Goal: Information Seeking & Learning: Learn about a topic

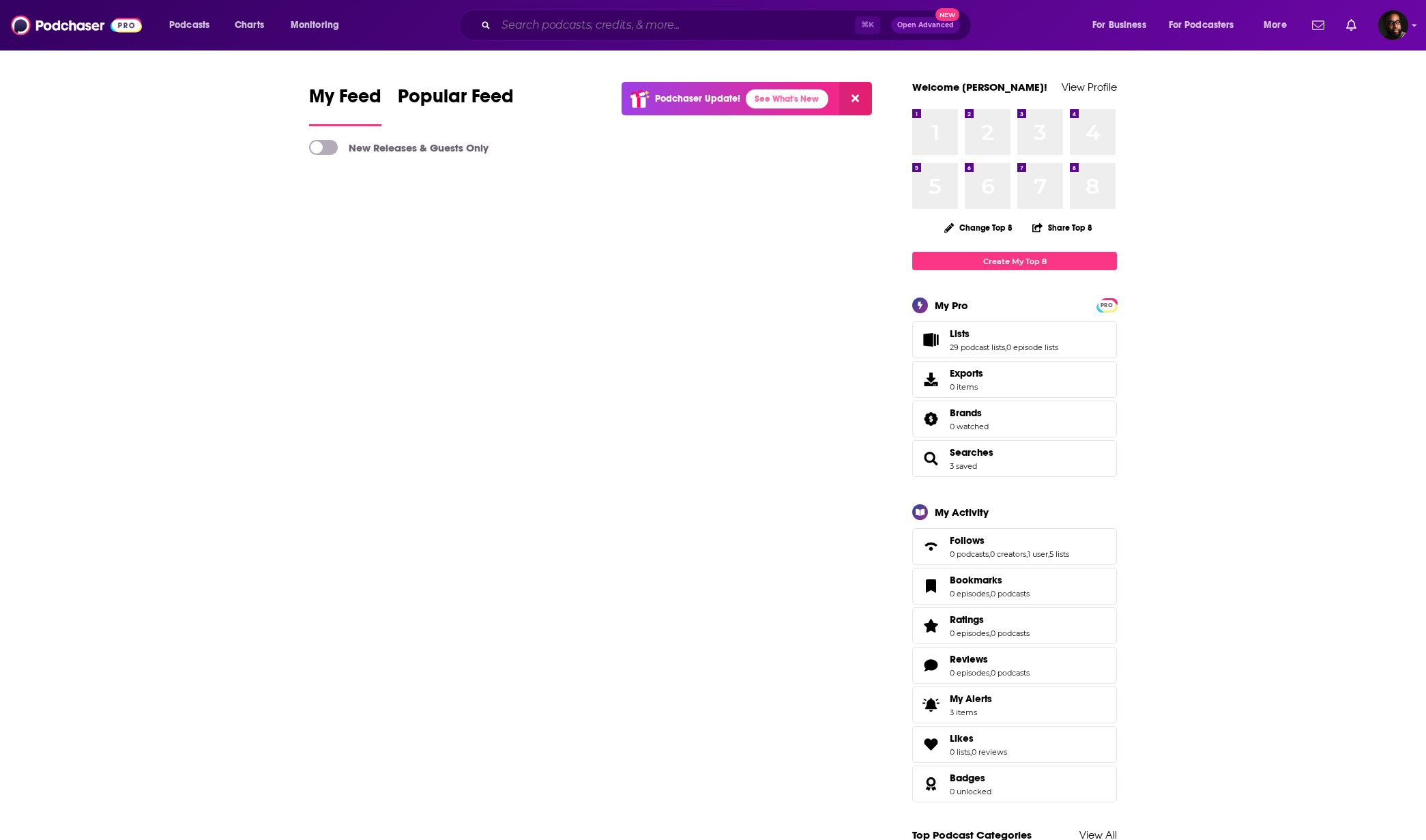
click at [564, 22] on input "Search podcasts, credits, & more..." at bounding box center [675, 25] width 359 height 22
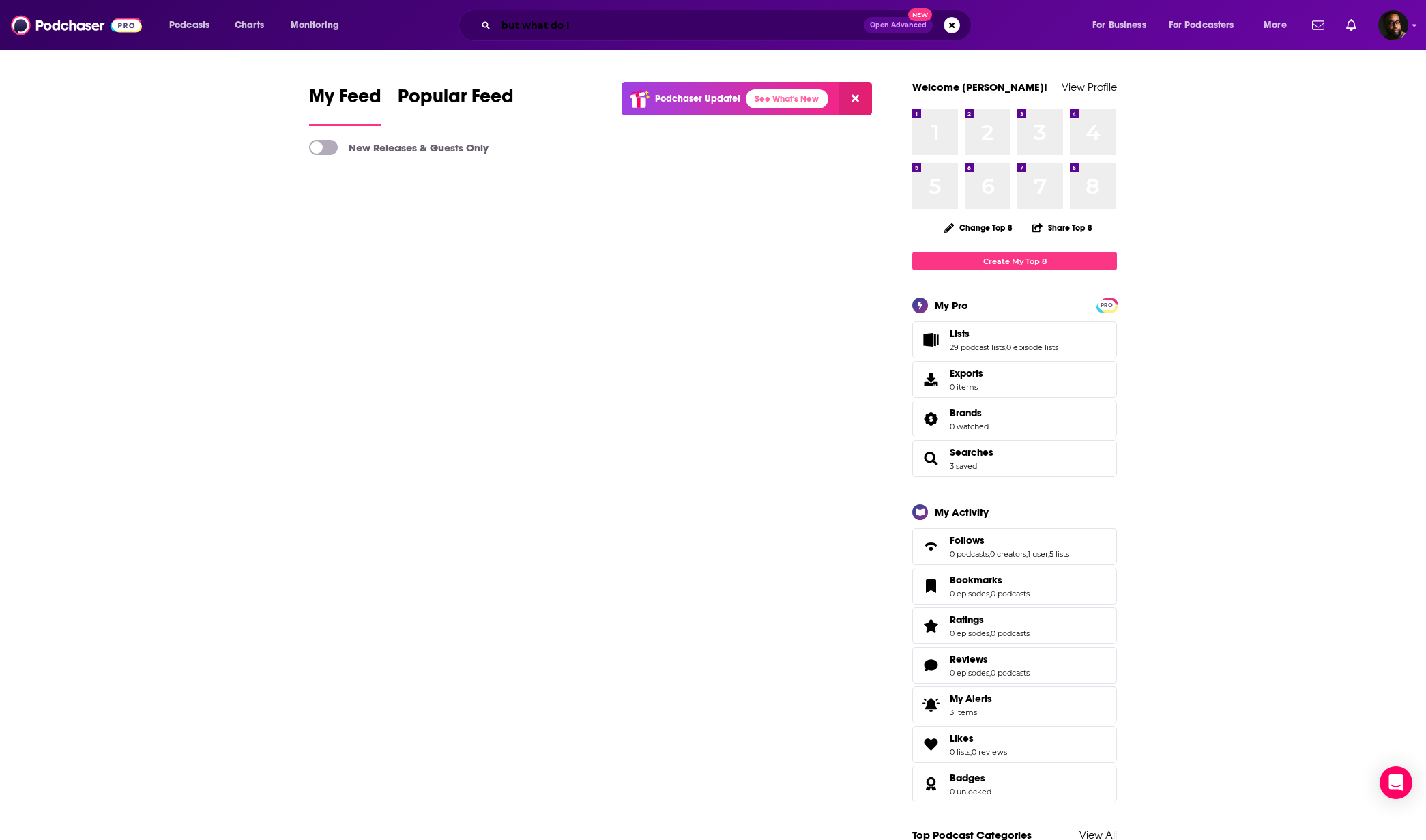
click at [627, 27] on input "but what do I" at bounding box center [680, 25] width 368 height 22
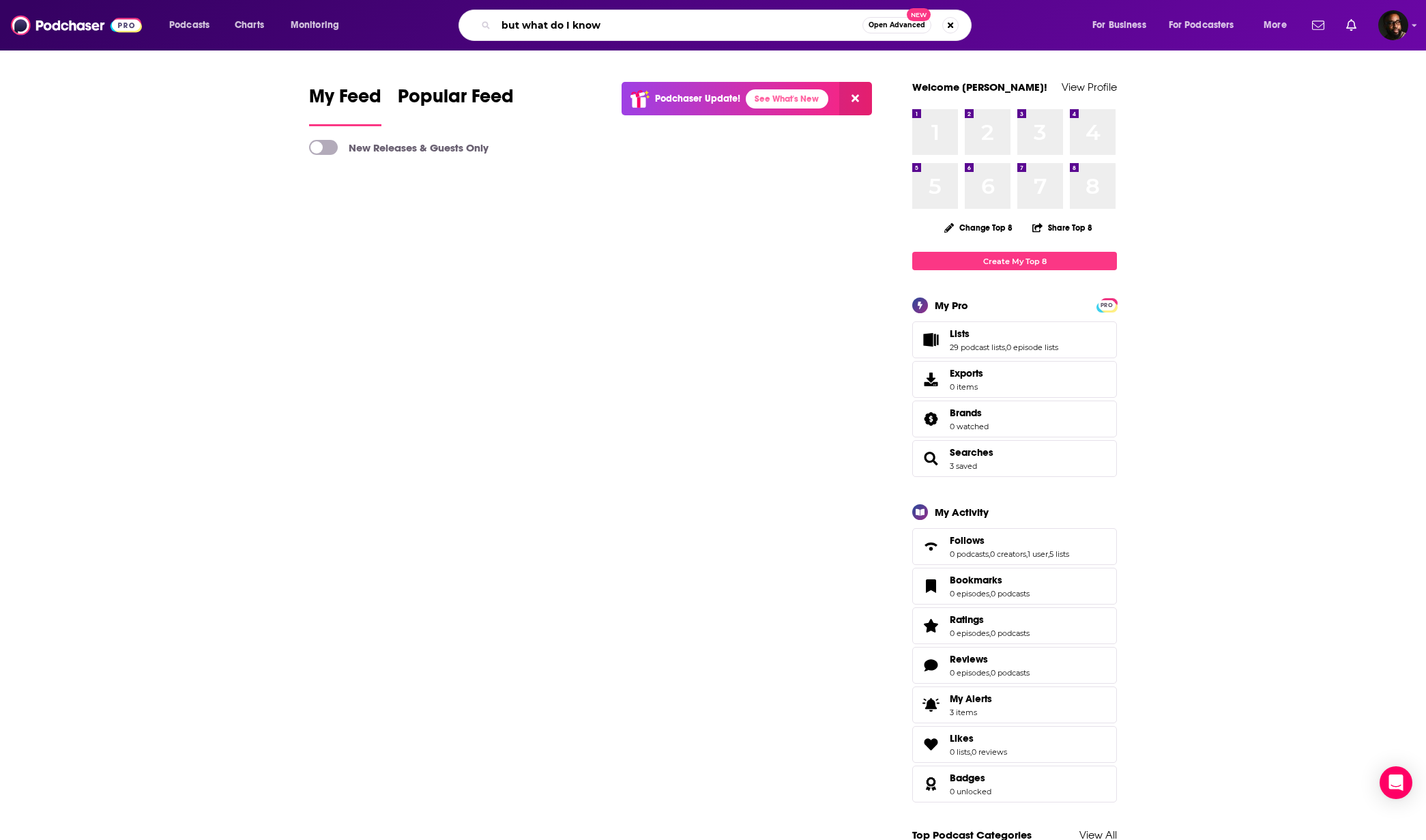
type input "but what do I know"
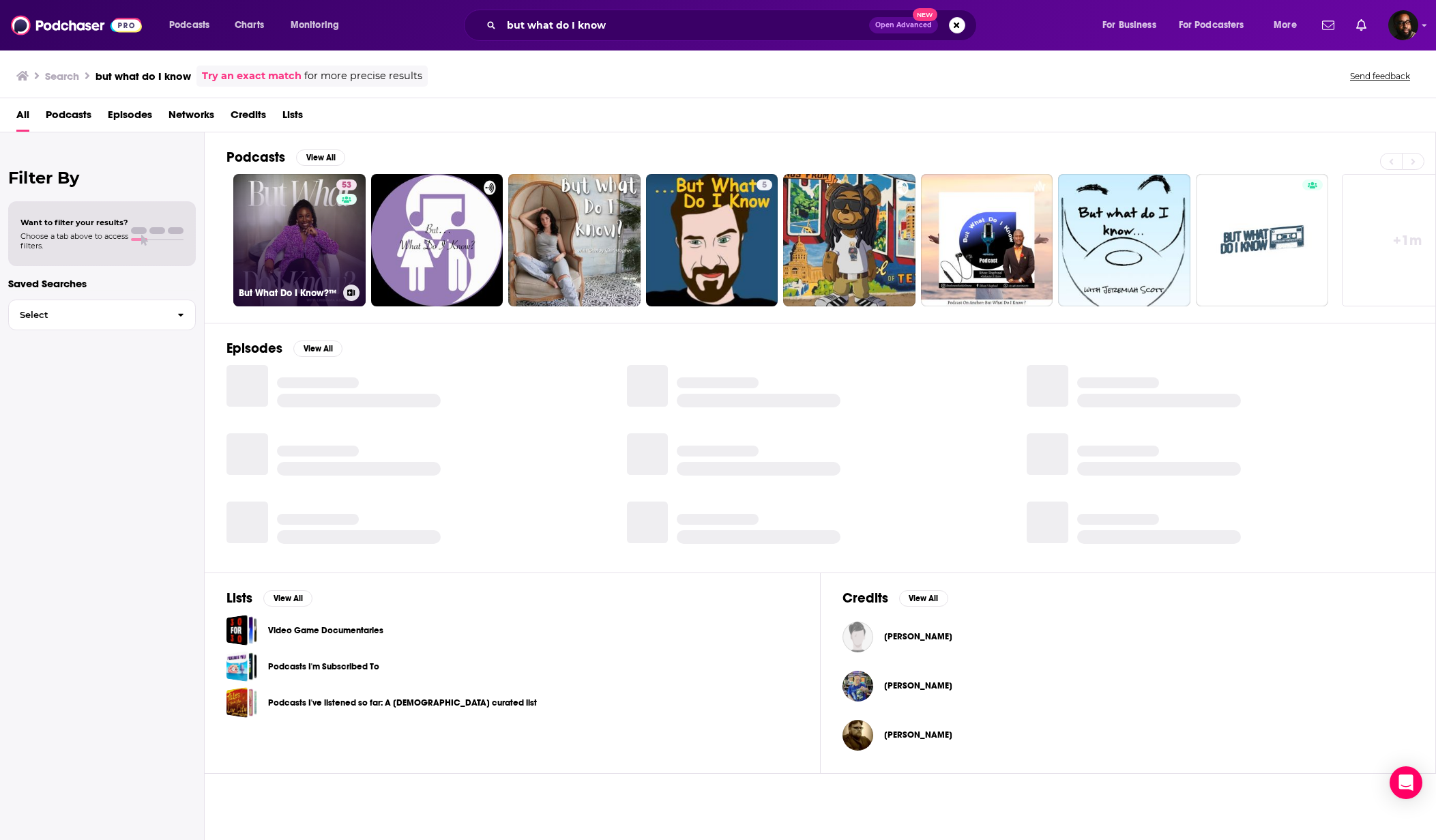
click at [289, 229] on link "53 But What Do I Know?™" at bounding box center [299, 240] width 132 height 132
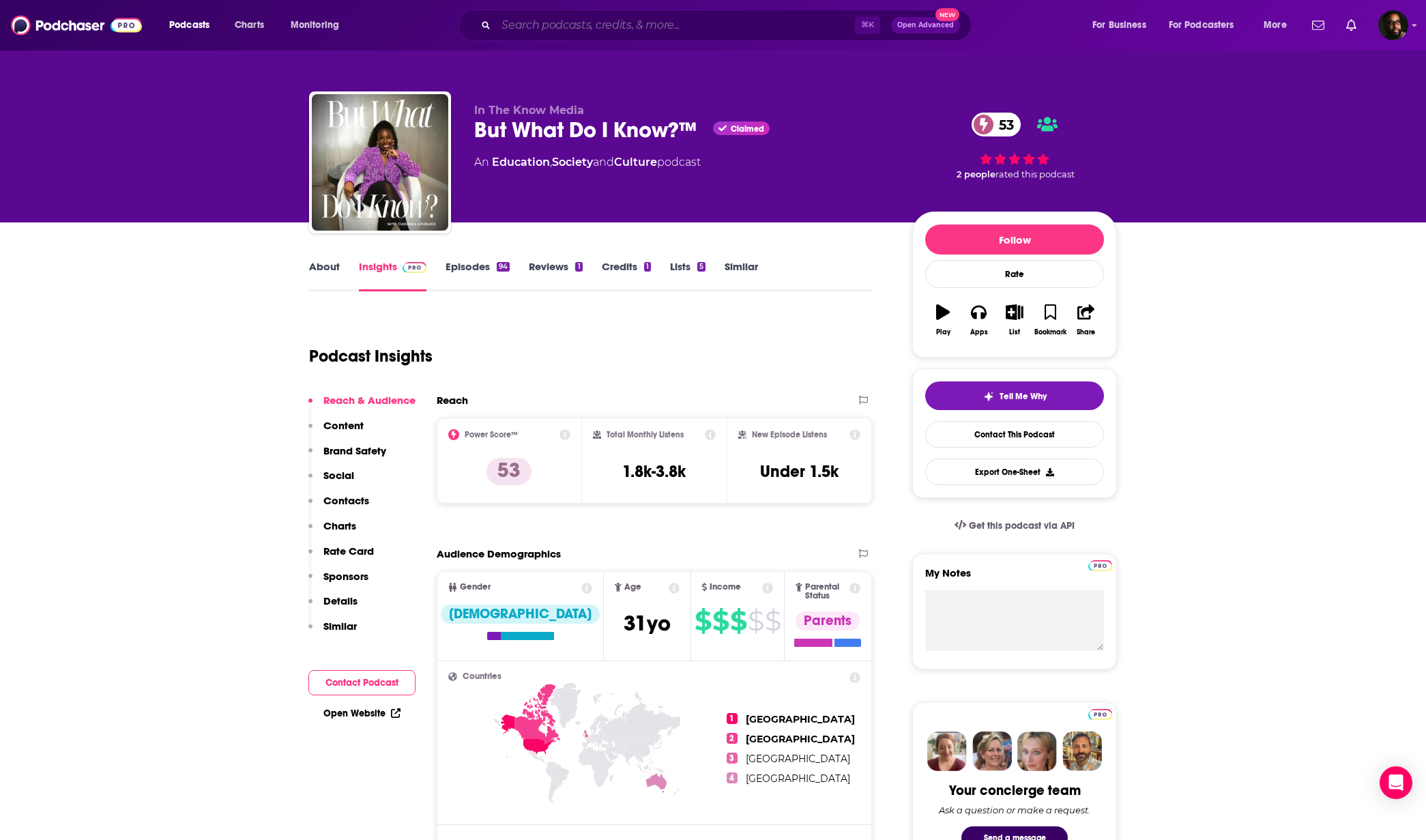
click at [682, 25] on input "Search podcasts, credits, & more..." at bounding box center [675, 25] width 359 height 22
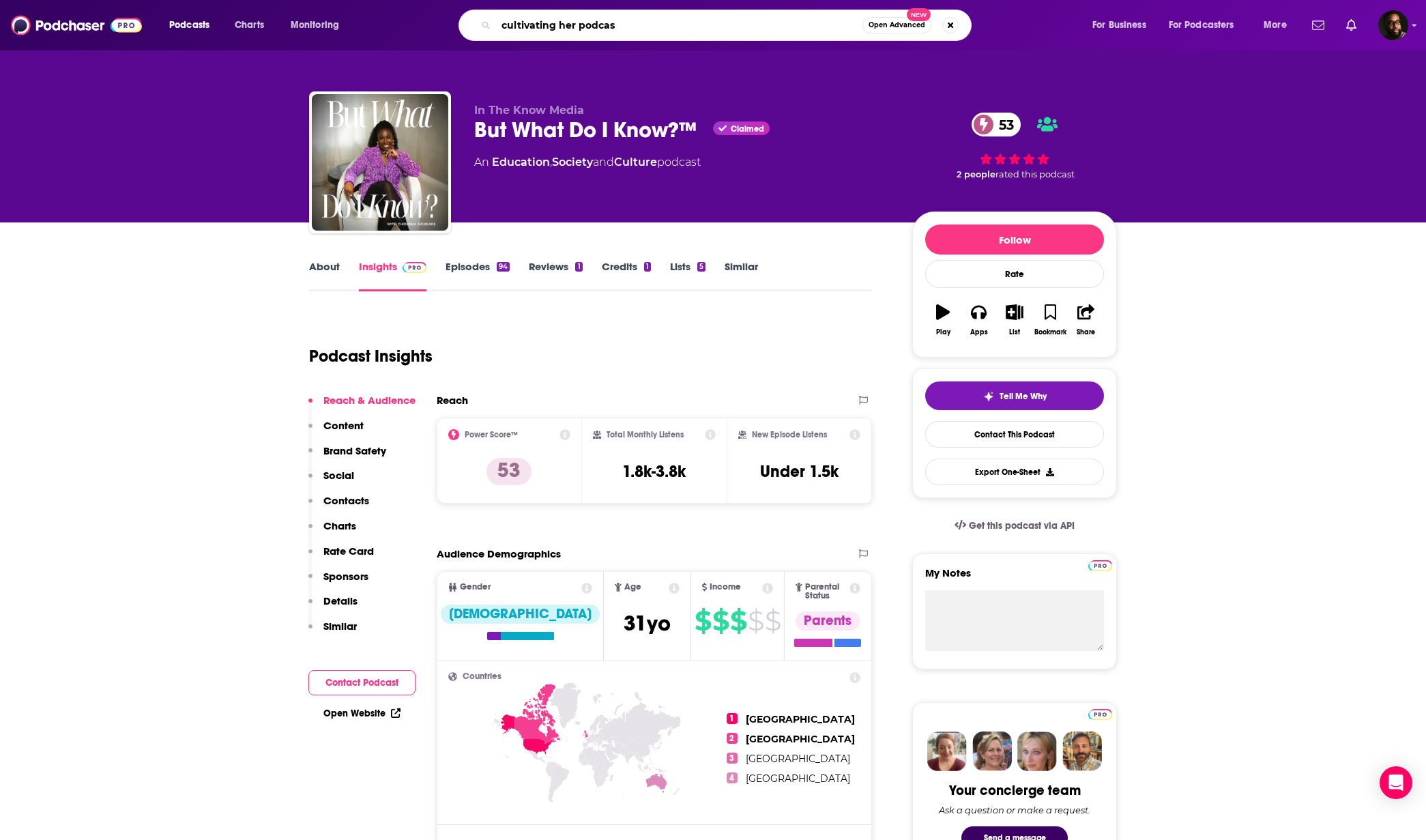
type input "cultivating her podcast"
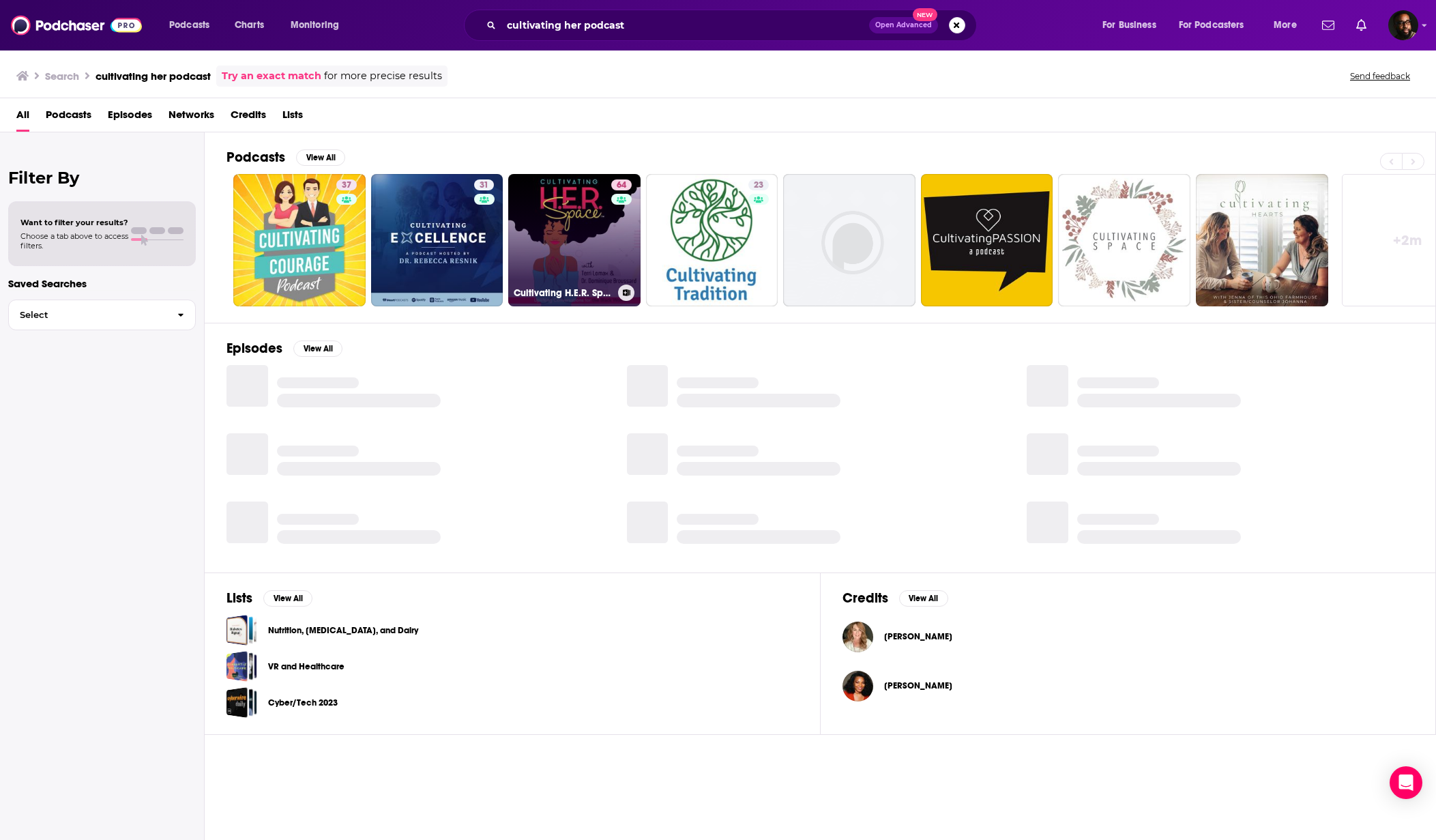
click at [567, 207] on link "64 Cultivating H.E.R. Space: Uplifting Conversations for the Black Woman" at bounding box center [574, 240] width 132 height 132
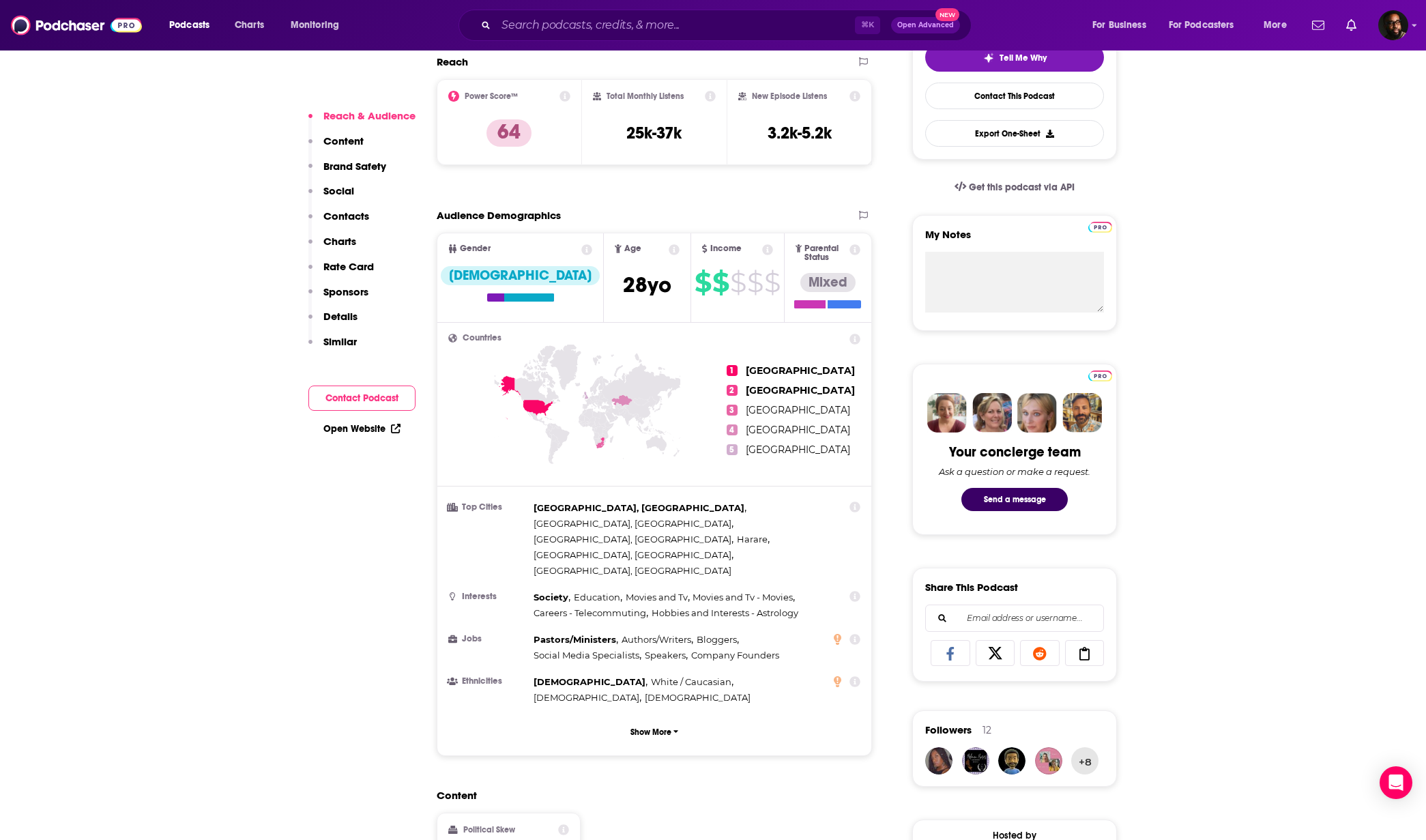
scroll to position [343, 0]
